Goal: Information Seeking & Learning: Learn about a topic

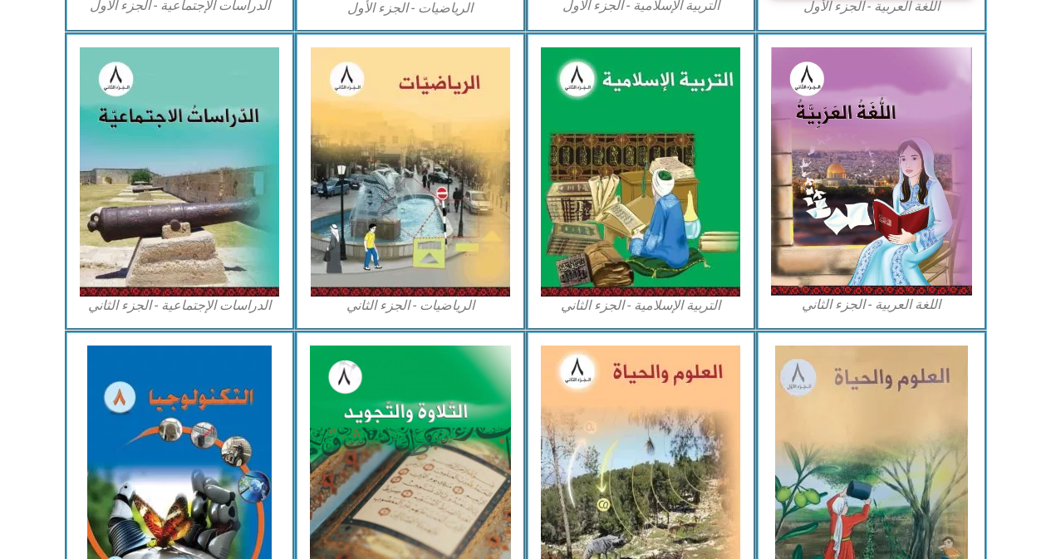
scroll to position [784, 0]
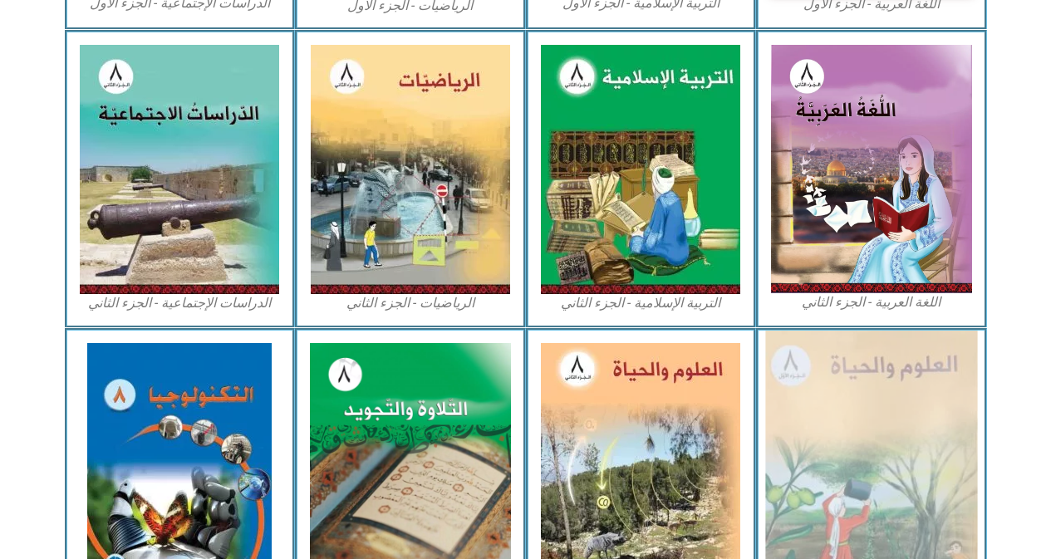
click at [916, 417] on img at bounding box center [871, 468] width 212 height 274
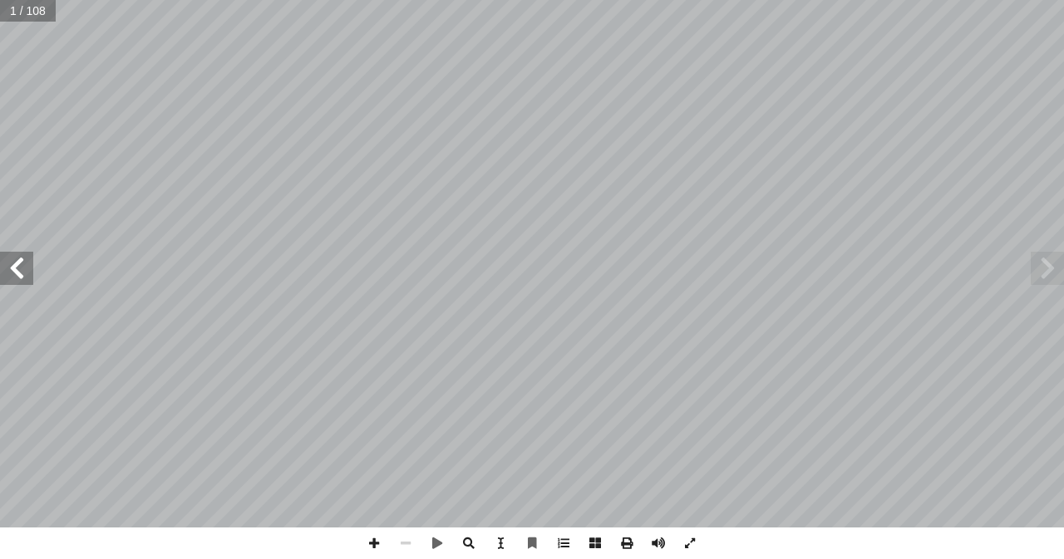
click at [18, 281] on span at bounding box center [16, 268] width 33 height 33
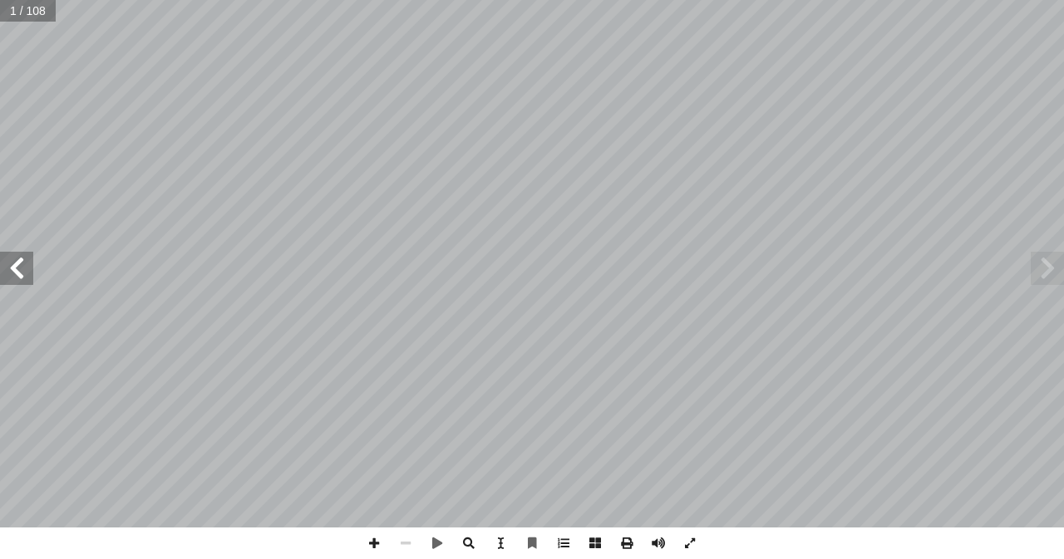
click at [18, 281] on span at bounding box center [16, 268] width 33 height 33
click at [11, 12] on input "text" at bounding box center [33, 11] width 66 height 22
type input "**"
click at [377, 538] on span at bounding box center [374, 544] width 32 height 32
click at [370, 541] on span at bounding box center [374, 544] width 32 height 32
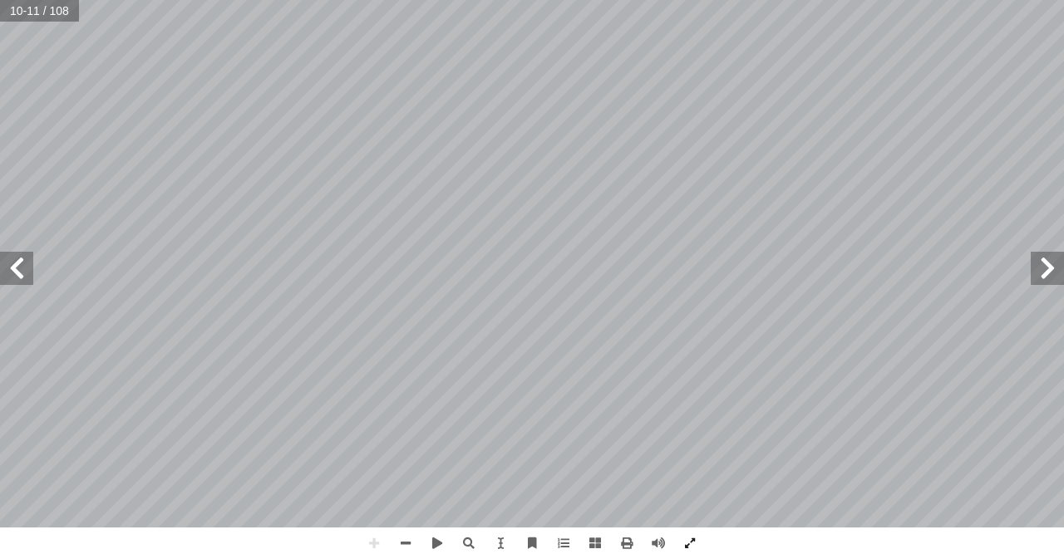
click at [22, 270] on span at bounding box center [16, 268] width 33 height 33
click at [409, 541] on span at bounding box center [406, 544] width 32 height 32
